Goal: Information Seeking & Learning: Learn about a topic

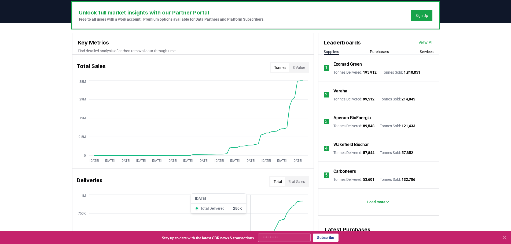
scroll to position [162, 0]
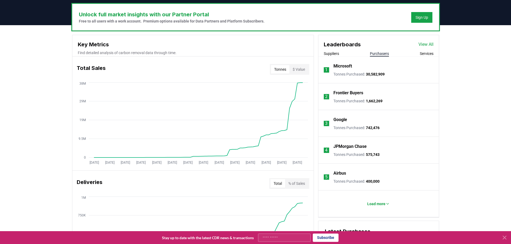
click at [379, 53] on button "Purchasers" at bounding box center [379, 53] width 19 height 5
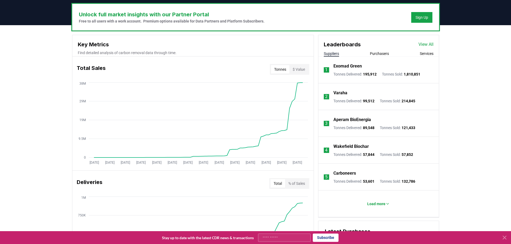
click at [337, 55] on button "Suppliers" at bounding box center [331, 53] width 15 height 5
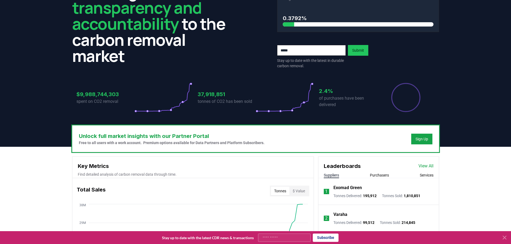
scroll to position [0, 0]
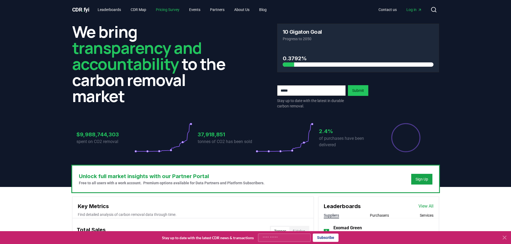
click at [172, 10] on link "Pricing Survey" at bounding box center [167, 10] width 32 height 10
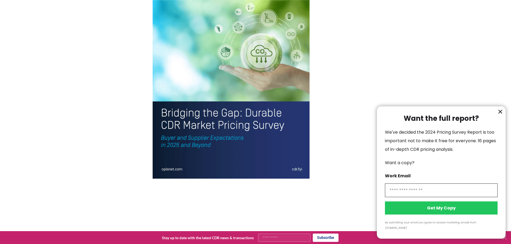
scroll to position [1177, 0]
click at [499, 113] on icon "information" at bounding box center [499, 111] width 3 height 3
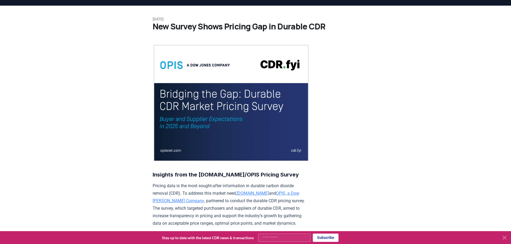
scroll to position [14, 0]
click at [209, 120] on img at bounding box center [231, 103] width 157 height 118
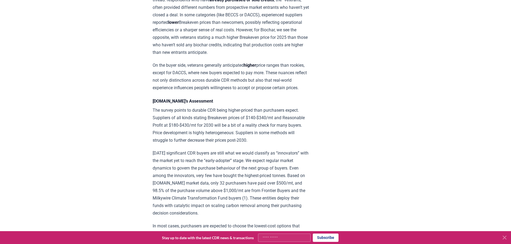
scroll to position [815, 0]
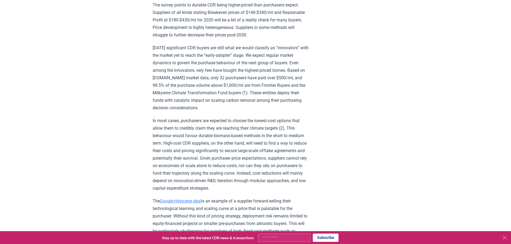
click at [502, 236] on icon at bounding box center [504, 238] width 6 height 6
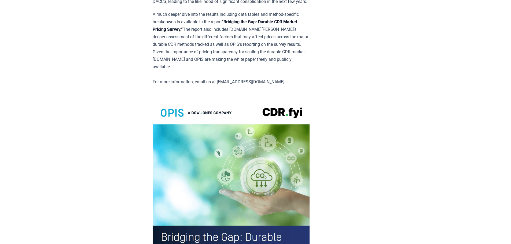
click at [219, 170] on img at bounding box center [231, 201] width 157 height 205
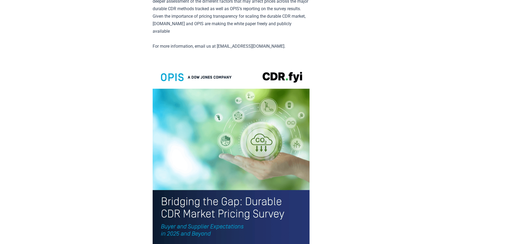
scroll to position [1196, 0]
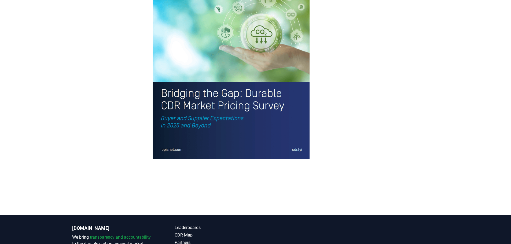
drag, startPoint x: 285, startPoint y: 175, endPoint x: 269, endPoint y: 230, distance: 57.8
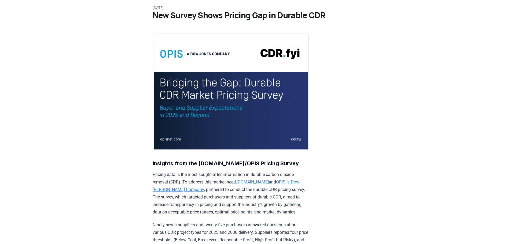
scroll to position [0, 0]
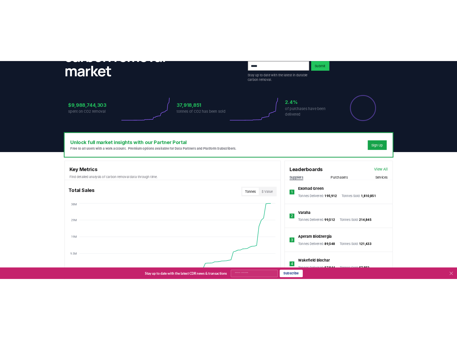
scroll to position [86, 0]
